Goal: Task Accomplishment & Management: Manage account settings

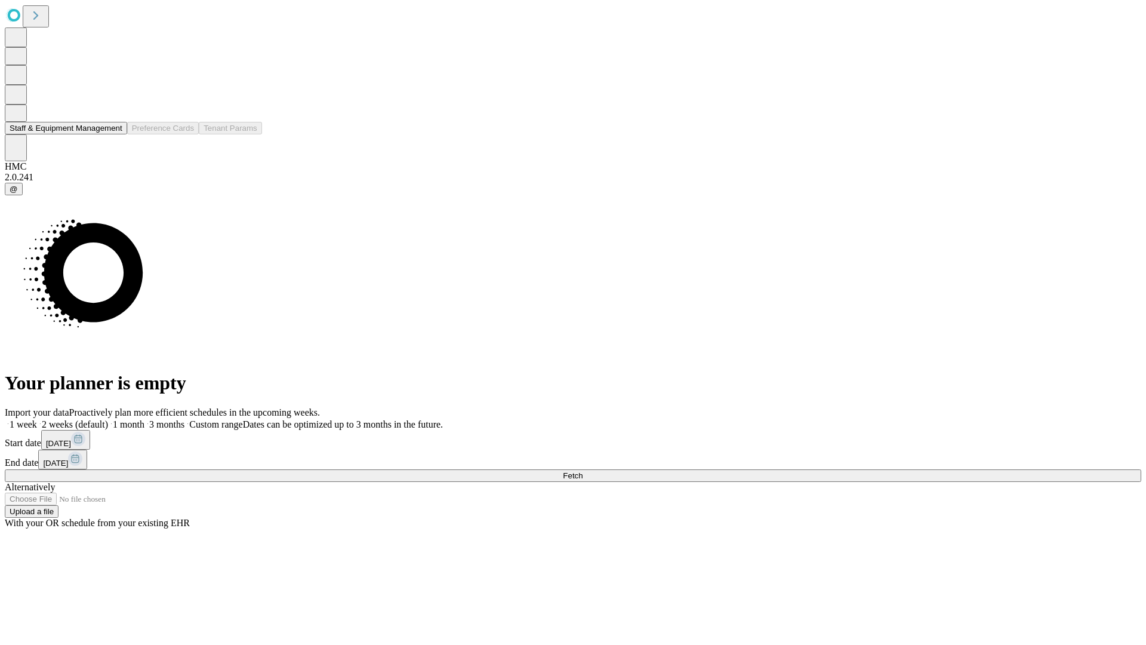
click at [112, 134] on button "Staff & Equipment Management" at bounding box center [66, 128] width 122 height 13
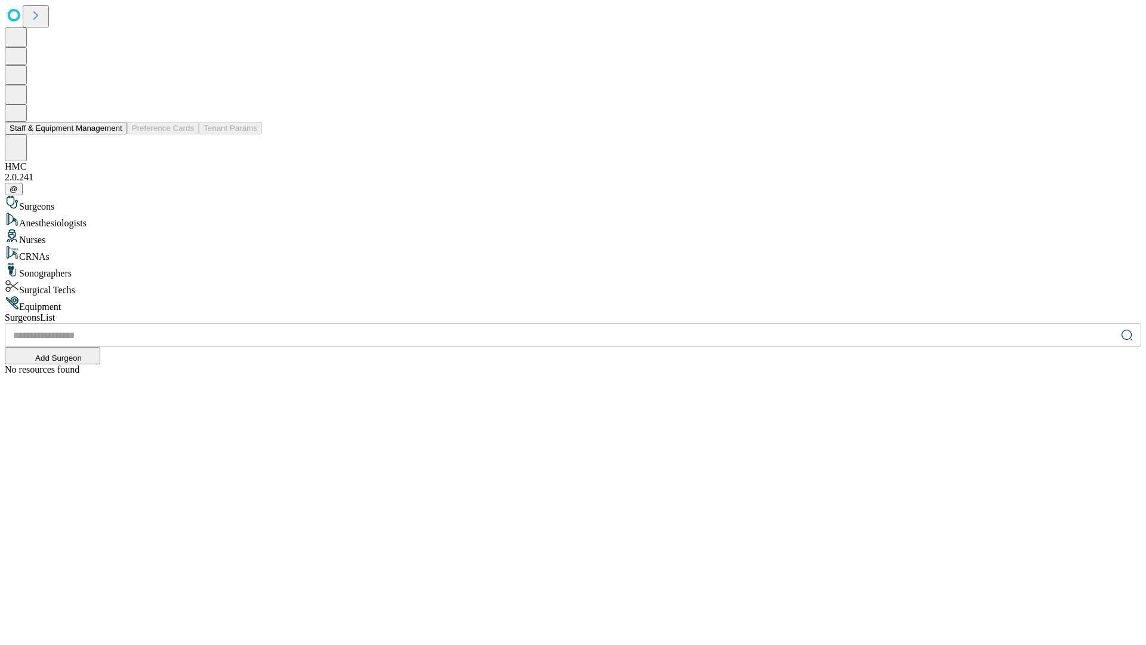
click at [114, 134] on button "Staff & Equipment Management" at bounding box center [66, 128] width 122 height 13
